Goal: Information Seeking & Learning: Learn about a topic

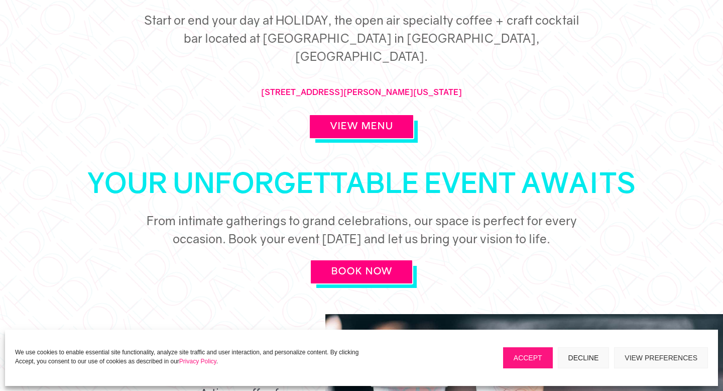
scroll to position [482, 0]
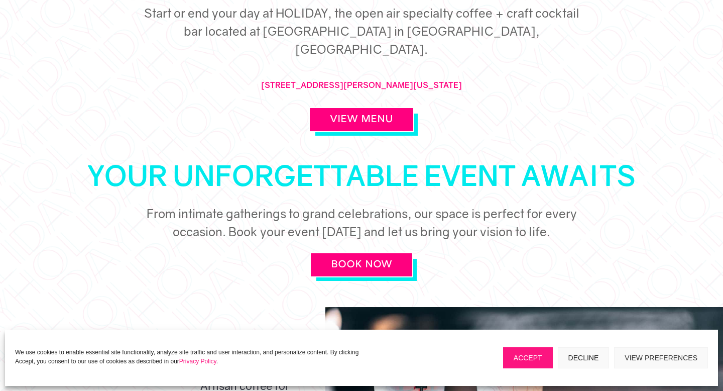
click at [374, 115] on div "cOFFEE + cocktails Your HOLIDAY Awaits – A Vacation from Your Day Start or end …" at bounding box center [361, 27] width 578 height 239
click at [365, 107] on link "View Menu" at bounding box center [361, 119] width 105 height 25
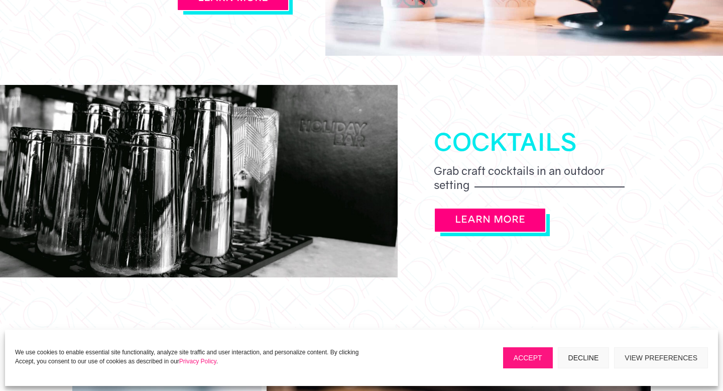
scroll to position [964, 0]
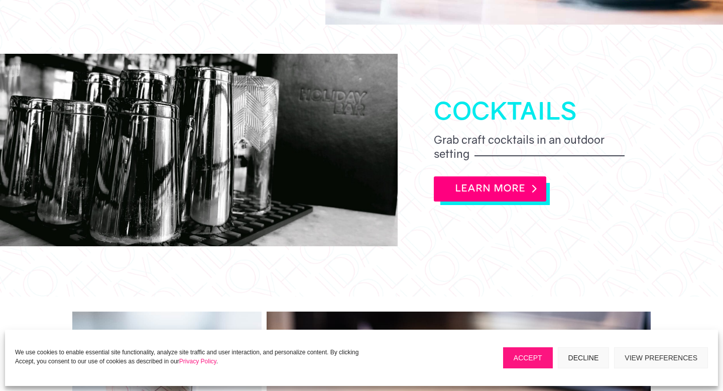
click at [472, 176] on link "LEARN MORE" at bounding box center [490, 188] width 112 height 25
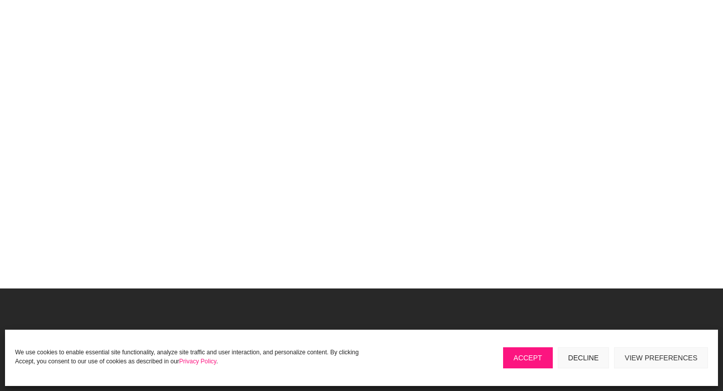
scroll to position [863, 0]
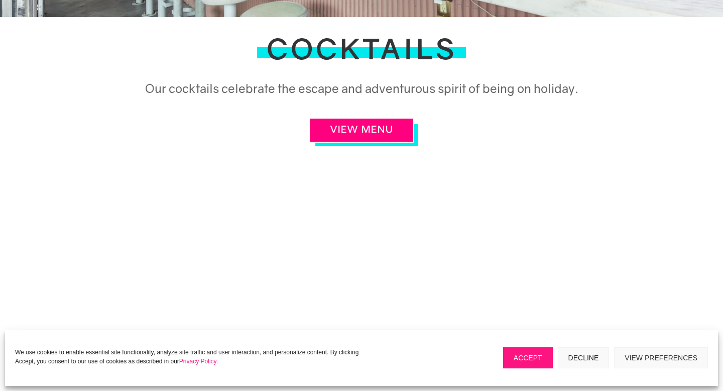
scroll to position [321, 0]
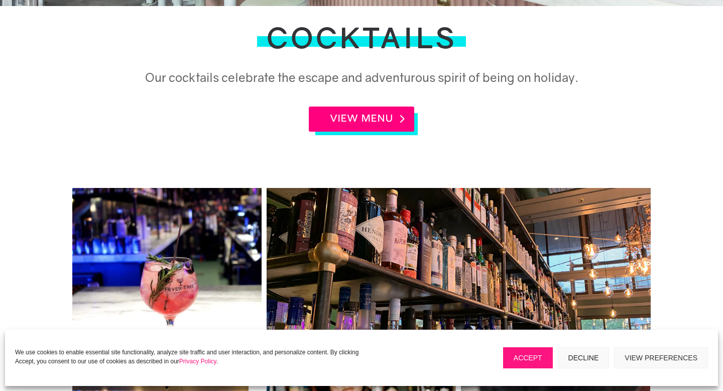
click at [368, 117] on link "VIEW MENU" at bounding box center [361, 118] width 105 height 25
click at [184, 123] on div "VIEW MENU" at bounding box center [361, 118] width 578 height 25
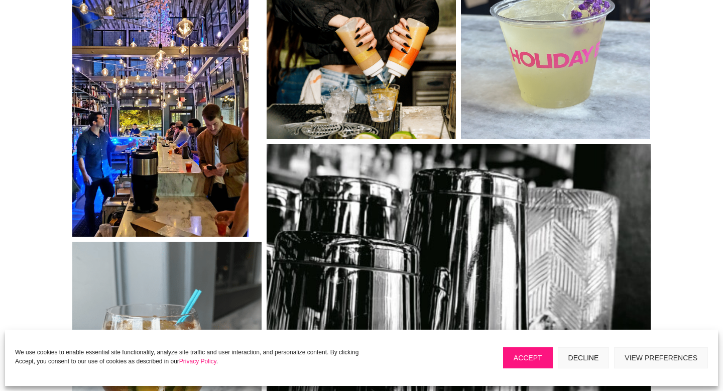
scroll to position [743, 0]
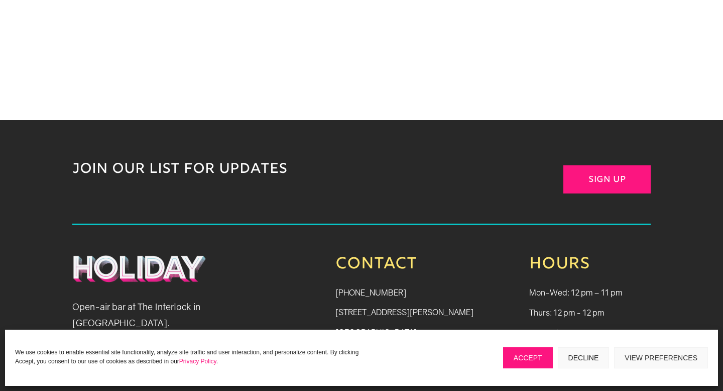
scroll to position [1024, 0]
